Goal: Task Accomplishment & Management: Use online tool/utility

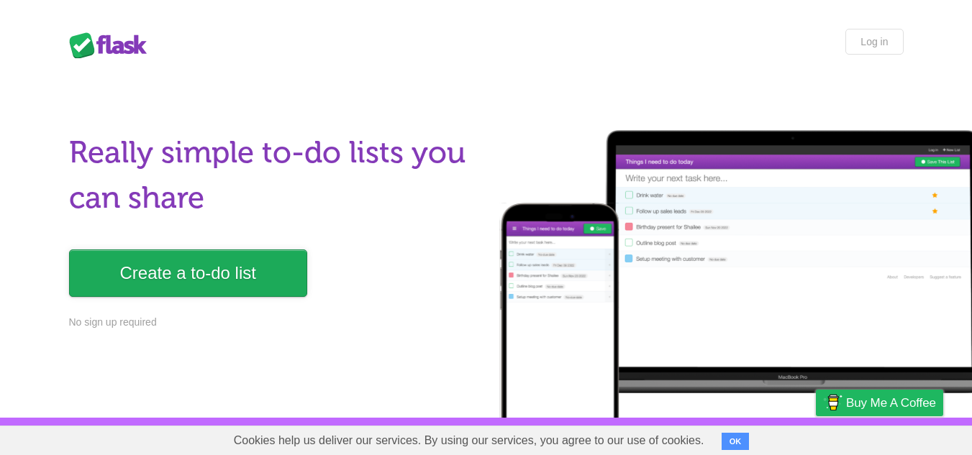
click at [241, 281] on link "Create a to-do list" at bounding box center [188, 273] width 238 height 47
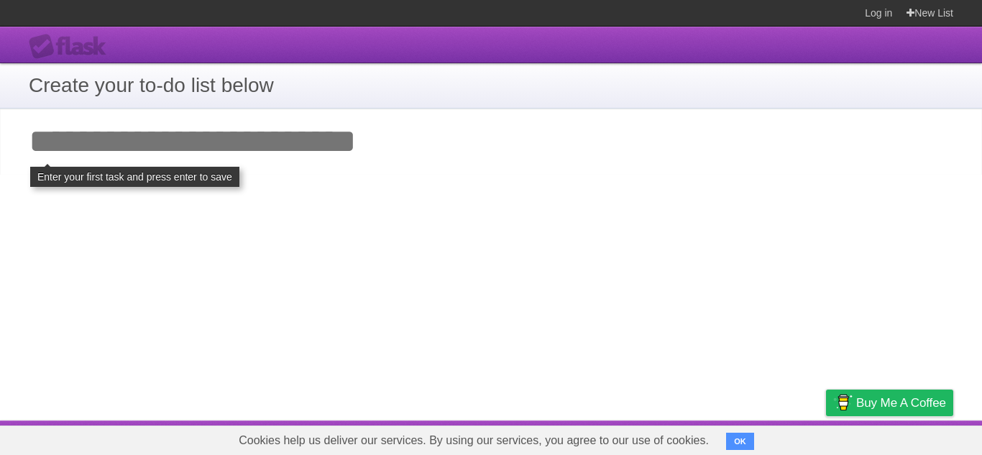
drag, startPoint x: 270, startPoint y: 122, endPoint x: 275, endPoint y: 138, distance: 16.8
click at [275, 138] on input "Add your first task" at bounding box center [491, 142] width 982 height 66
click at [285, 147] on input "Add your first task" at bounding box center [491, 142] width 982 height 66
click at [880, 406] on span "Buy me a coffee" at bounding box center [901, 402] width 90 height 25
click at [265, 140] on input "Add your first task" at bounding box center [491, 142] width 982 height 66
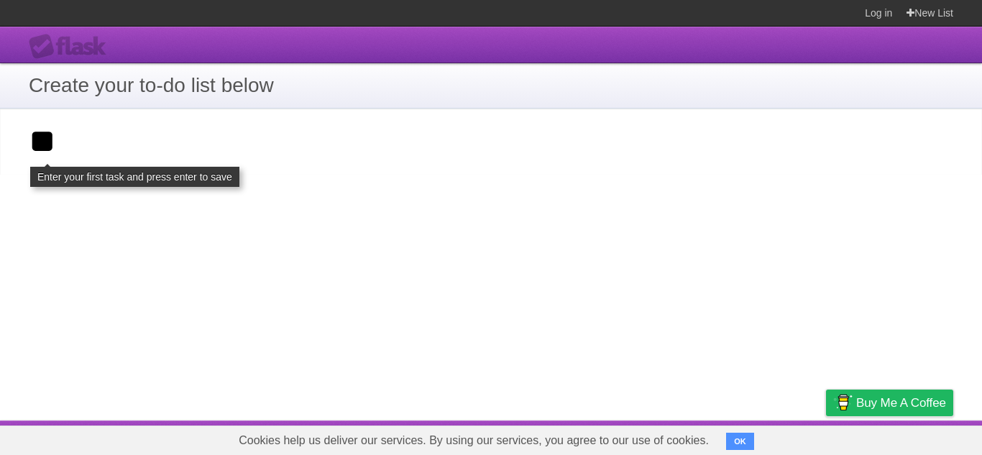
type input "*"
